Goal: Information Seeking & Learning: Learn about a topic

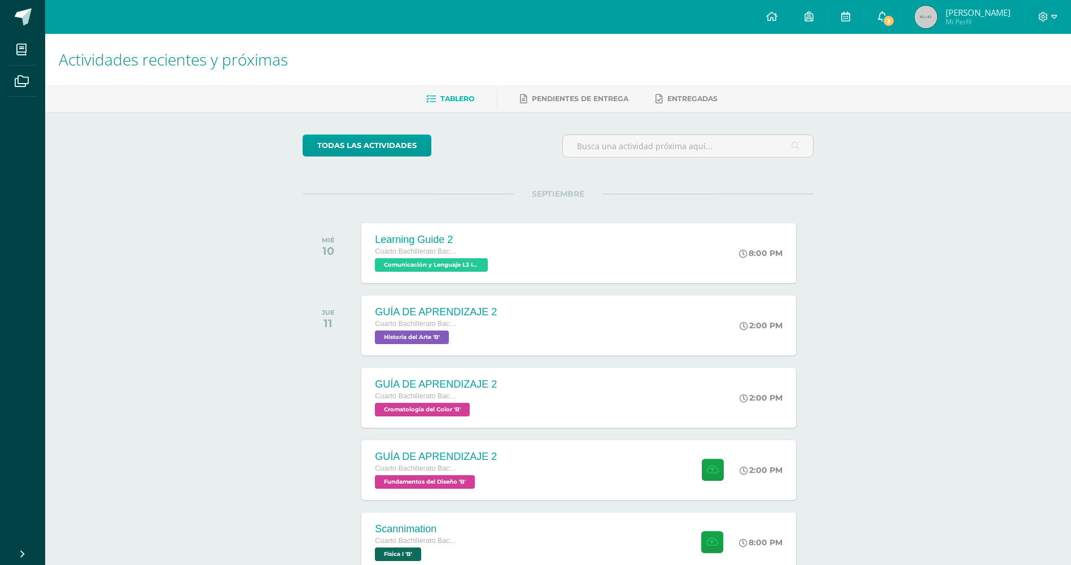
click at [869, 10] on link "3" at bounding box center [882, 17] width 36 height 34
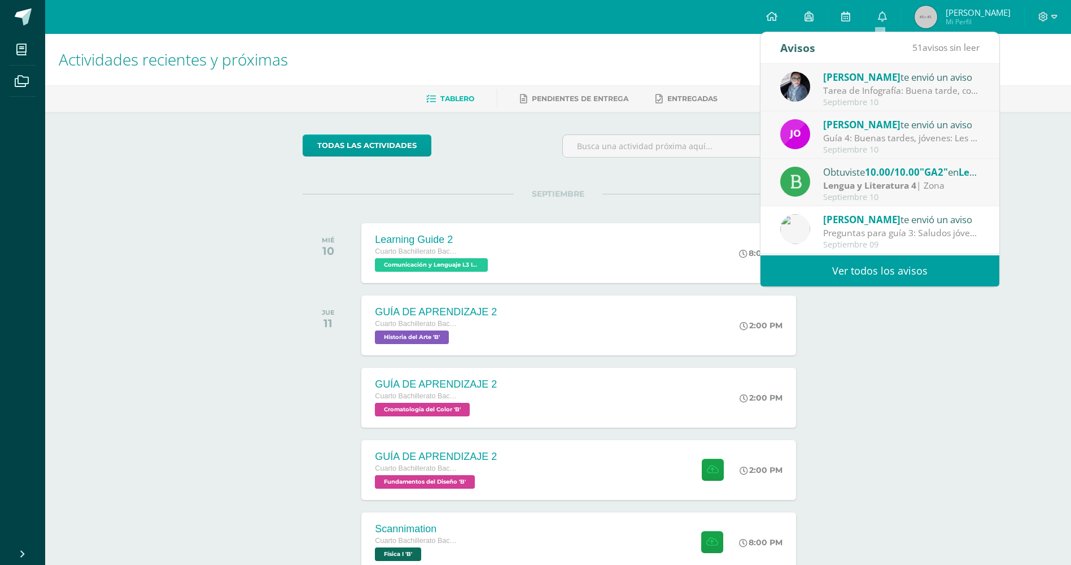
click at [808, 278] on link "Ver todos los avisos" at bounding box center [879, 270] width 239 height 31
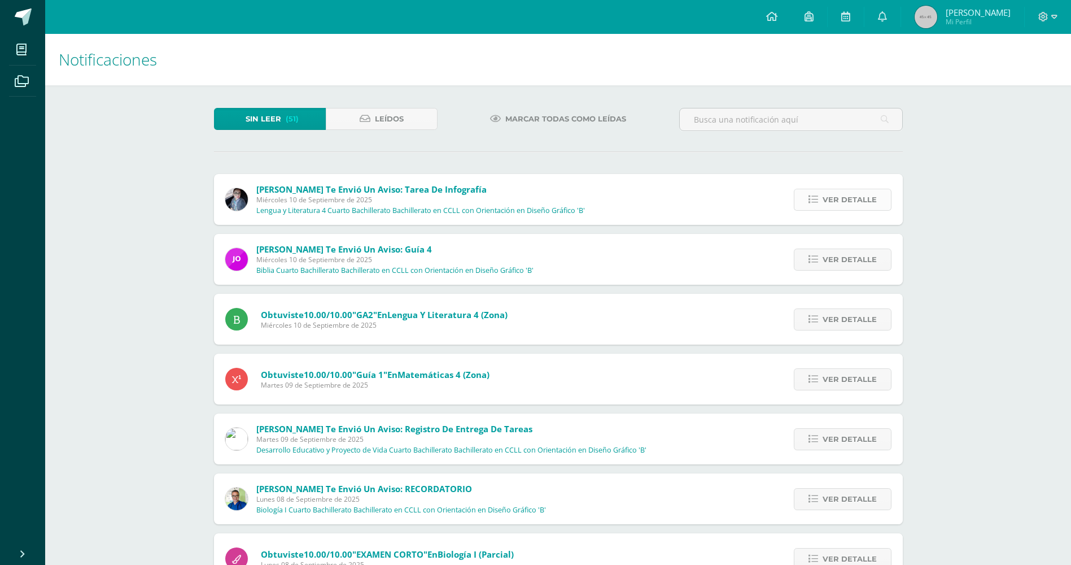
click at [828, 204] on span "Ver detalle" at bounding box center [850, 199] width 54 height 21
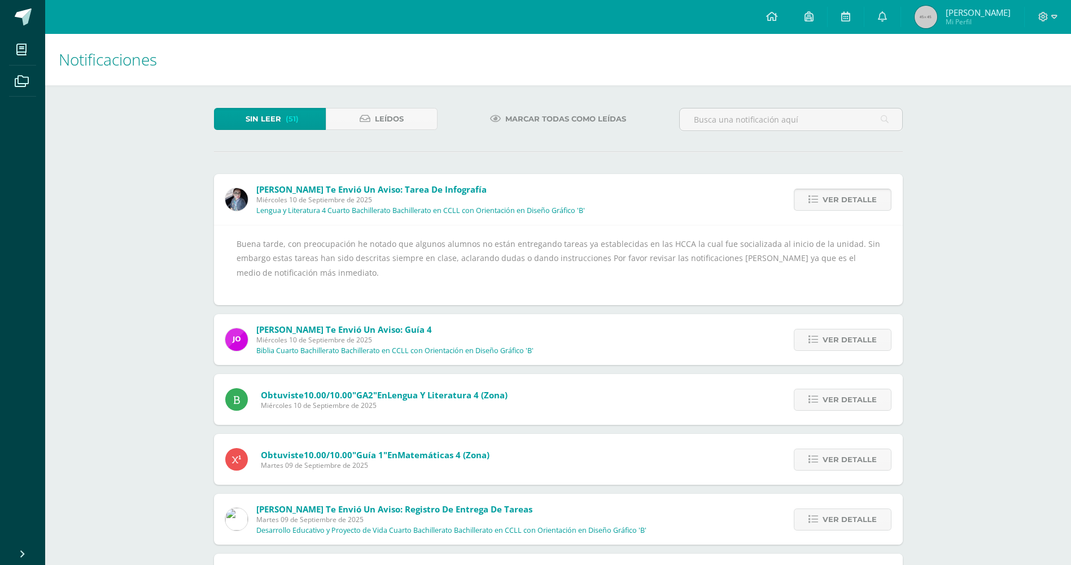
click at [828, 204] on span "Ver detalle" at bounding box center [850, 199] width 54 height 21
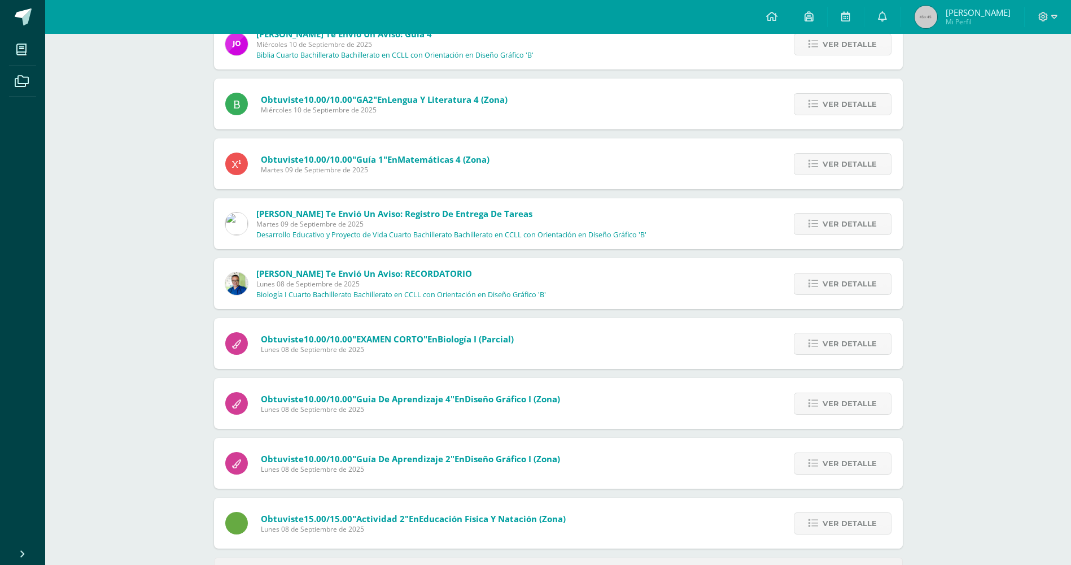
scroll to position [86, 0]
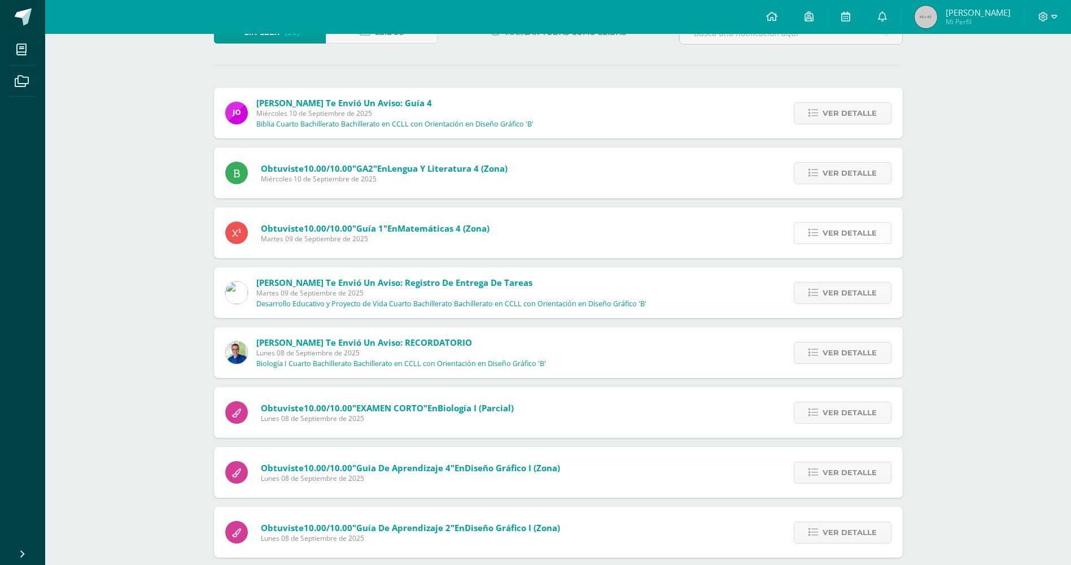
click at [811, 231] on icon at bounding box center [813, 233] width 10 height 10
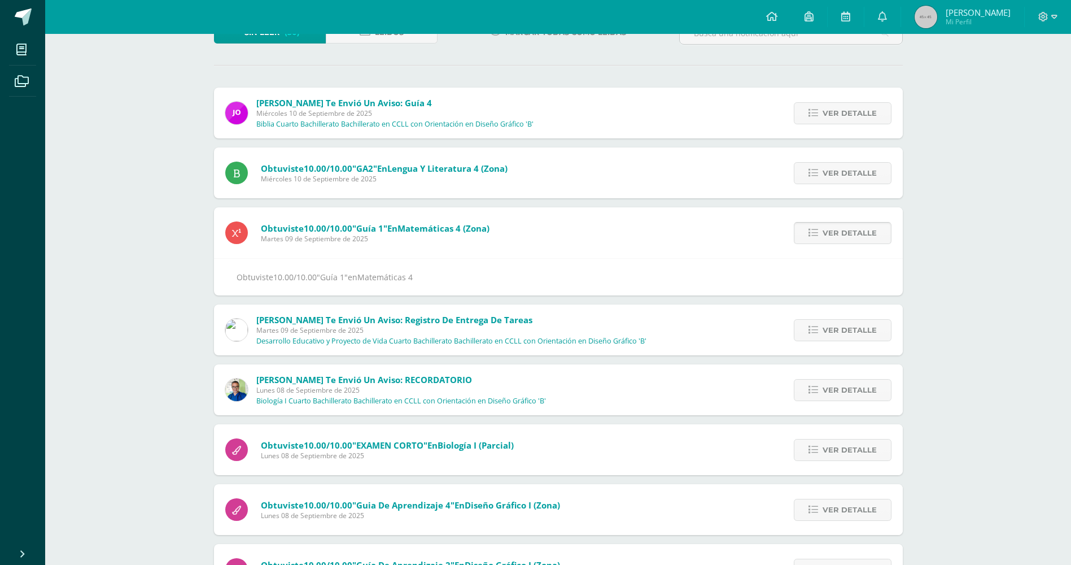
click at [811, 231] on icon at bounding box center [813, 233] width 10 height 10
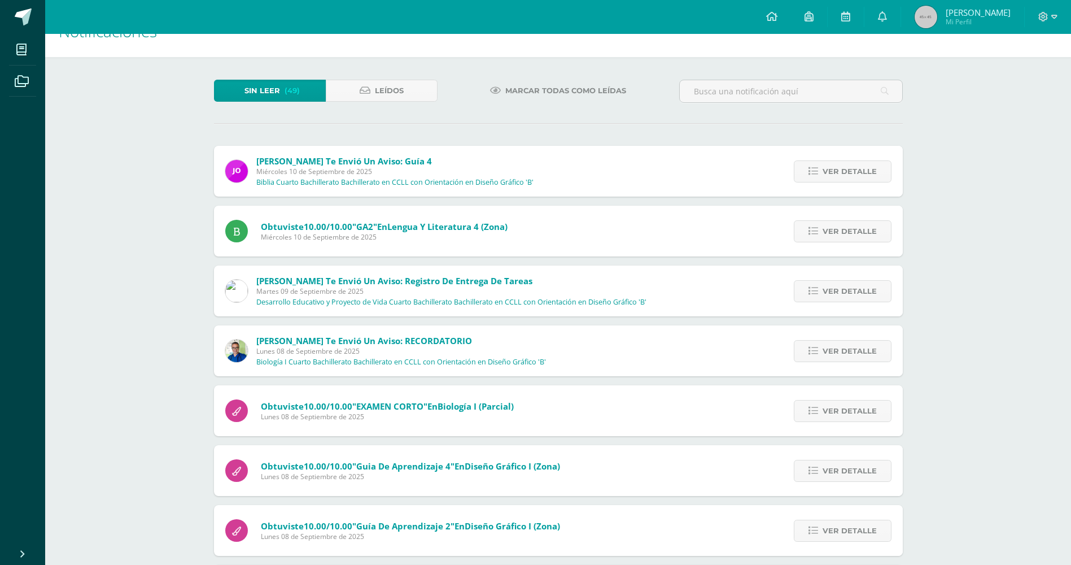
scroll to position [0, 0]
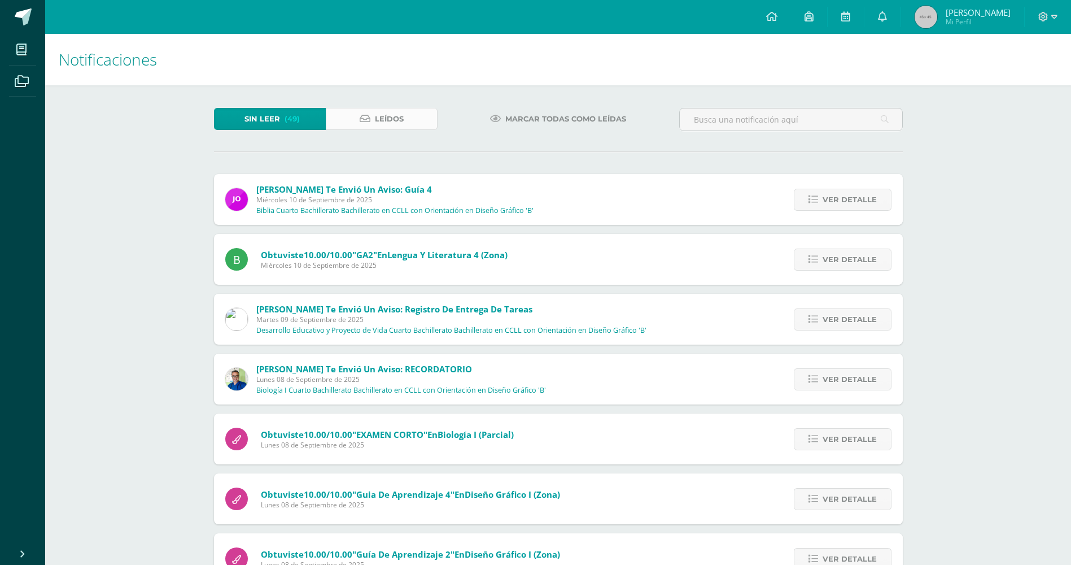
click at [391, 116] on span "Leídos" at bounding box center [389, 118] width 29 height 21
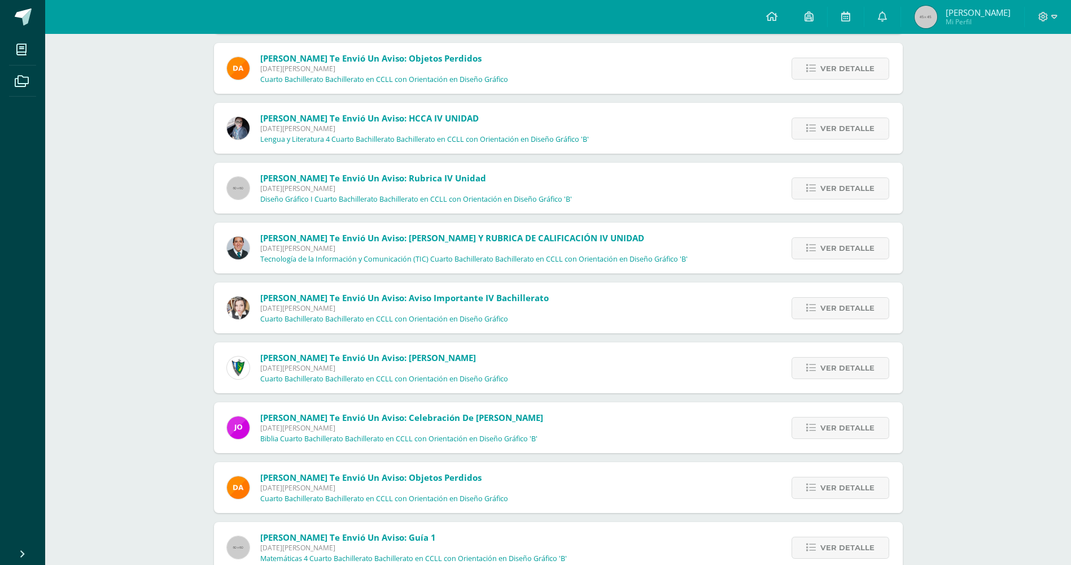
scroll to position [2089, 0]
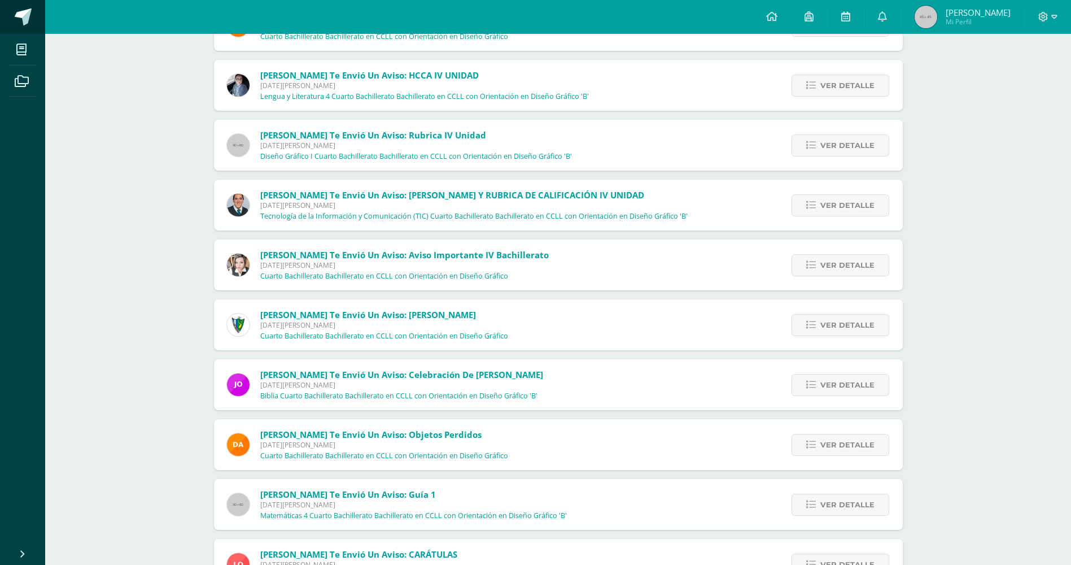
click at [38, 27] on span at bounding box center [62, 18] width 53 height 24
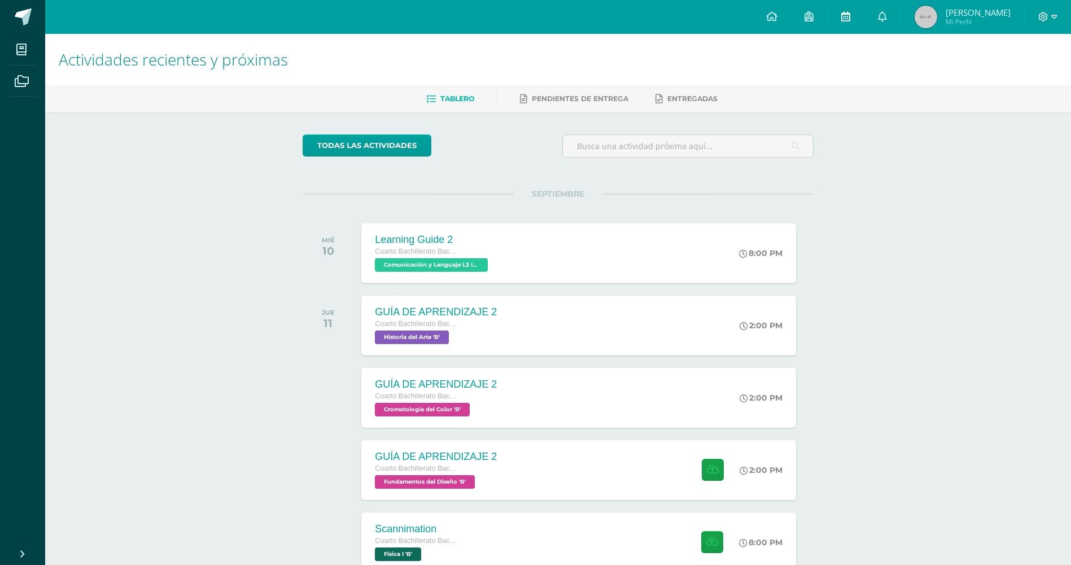
click at [848, 13] on link at bounding box center [846, 17] width 36 height 34
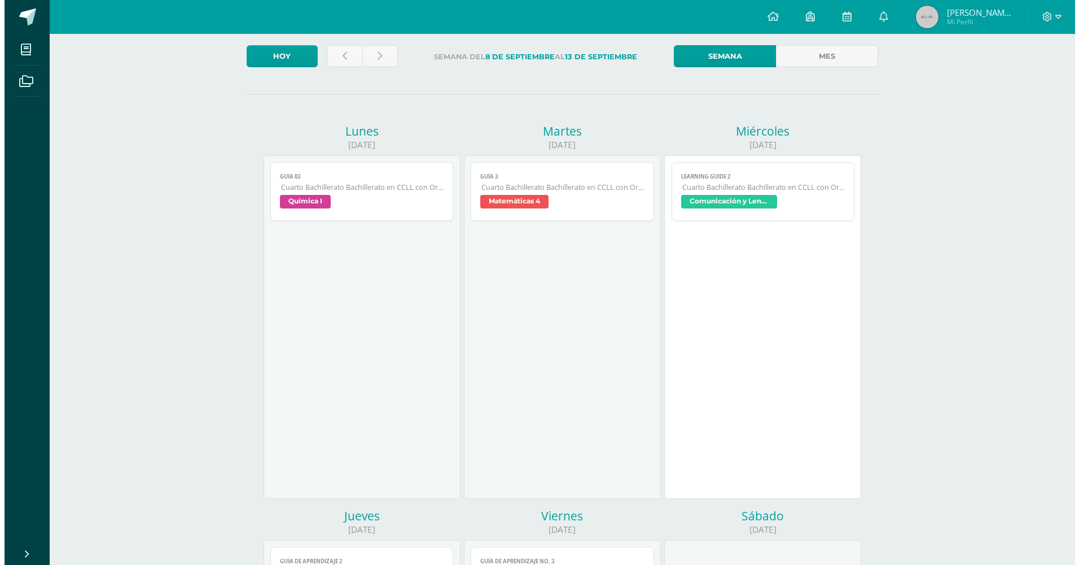
scroll to position [169, 0]
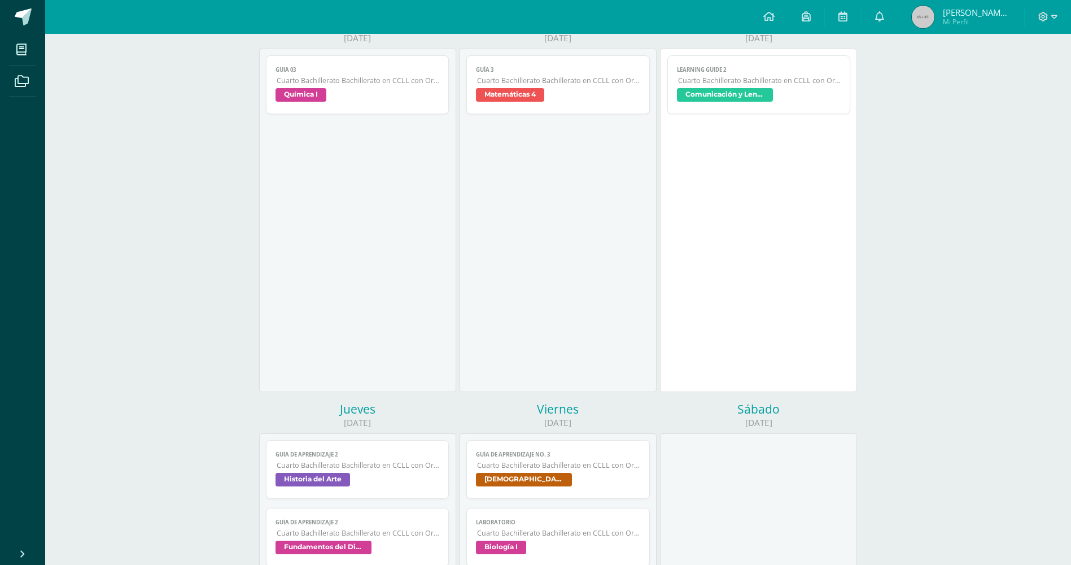
click at [518, 84] on span "Cuarto Bachillerato Bachillerato en CCLL con Orientación en Diseño Gráfico" at bounding box center [558, 81] width 163 height 10
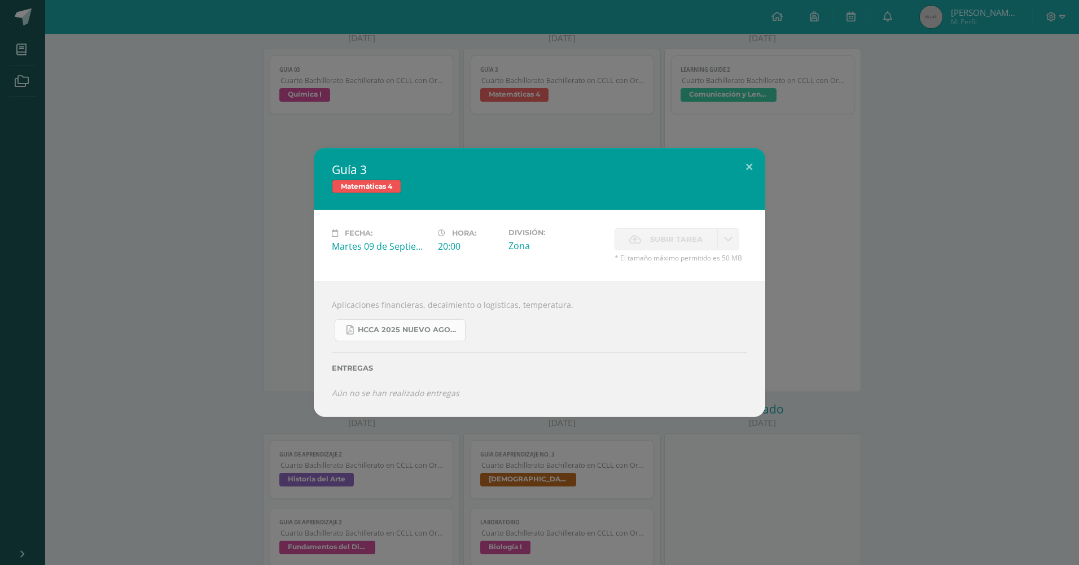
click at [392, 333] on span "HCCA 2025 nuevo agosto 4ta matemáticas.pdf" at bounding box center [409, 329] width 102 height 9
